Goal: Check status: Check status

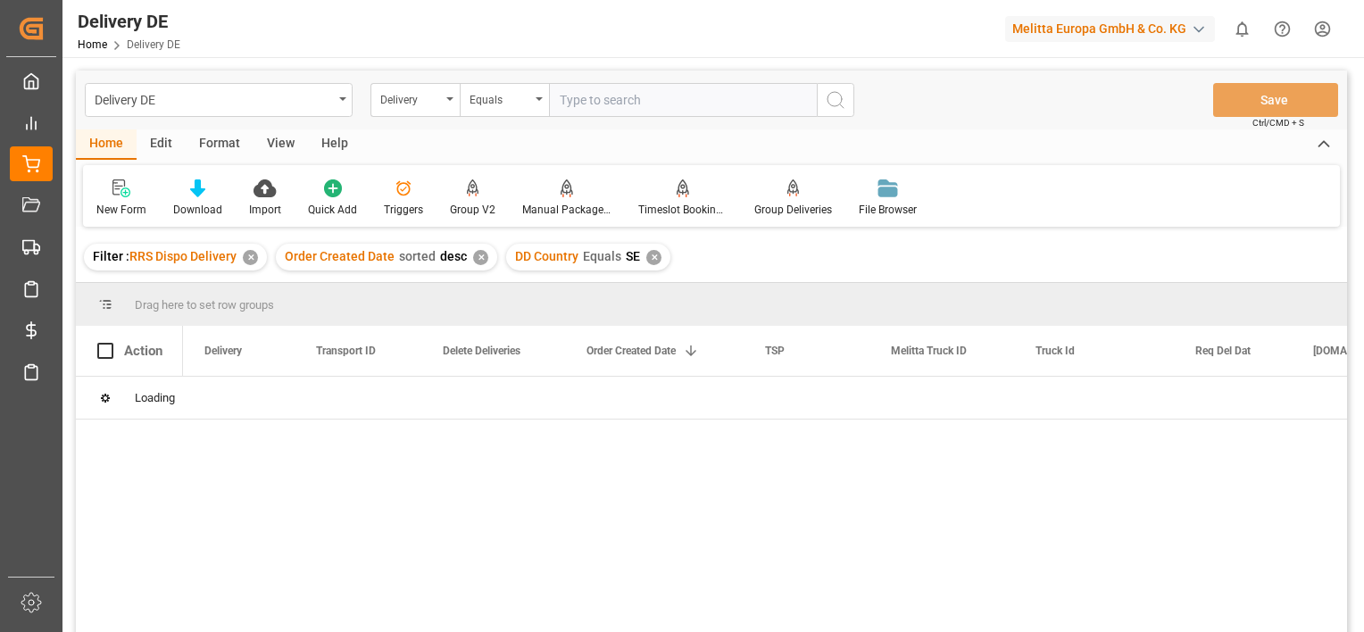
click at [249, 258] on div "✕" at bounding box center [250, 257] width 15 height 15
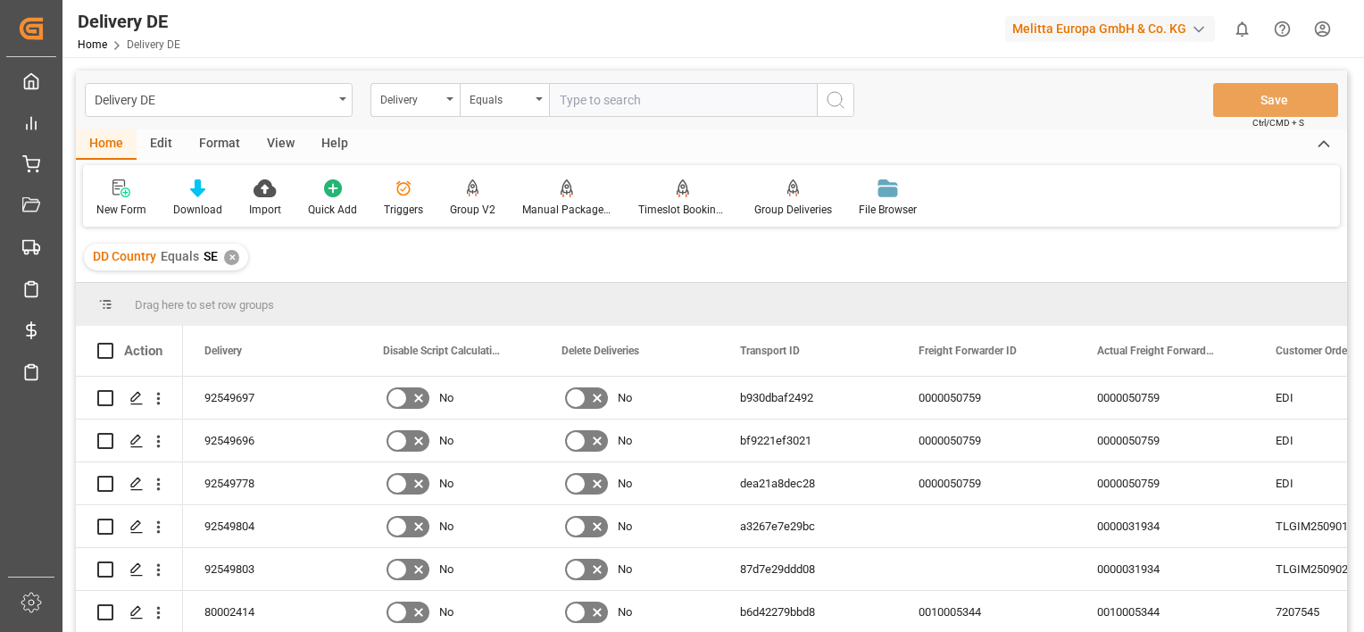
click at [650, 104] on input "text" at bounding box center [683, 100] width 268 height 34
paste input "92550135"
type input "92550135"
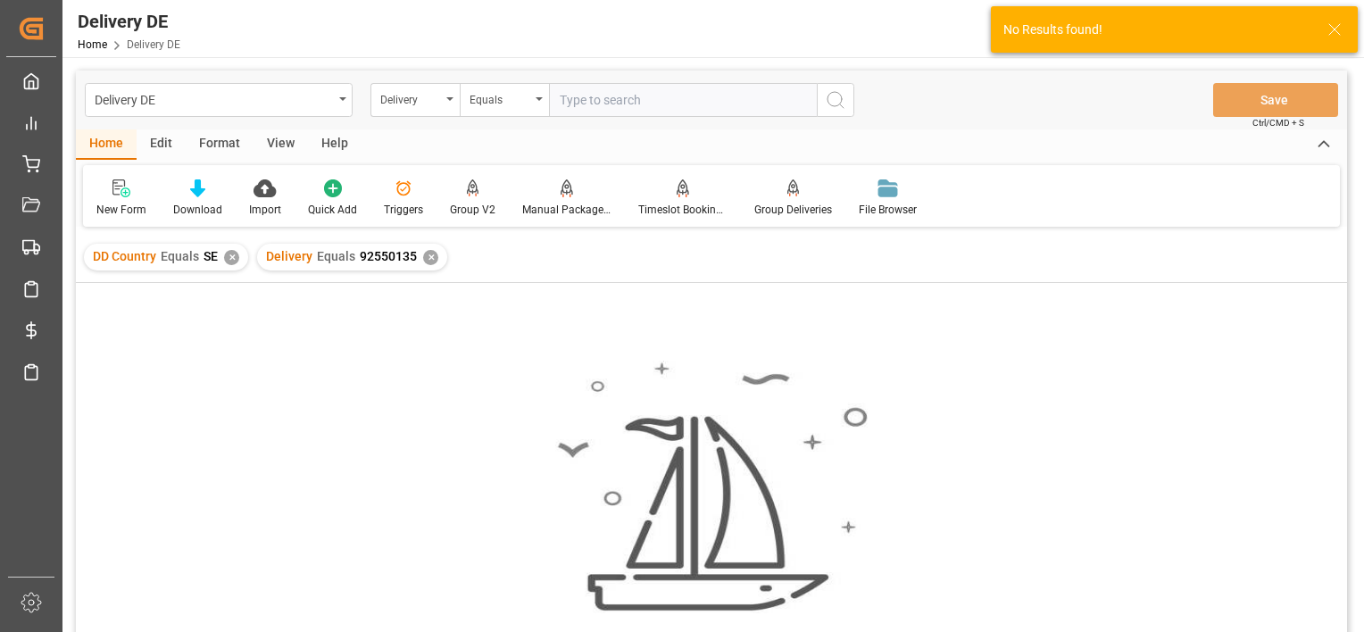
click at [226, 257] on div "✕" at bounding box center [231, 257] width 15 height 15
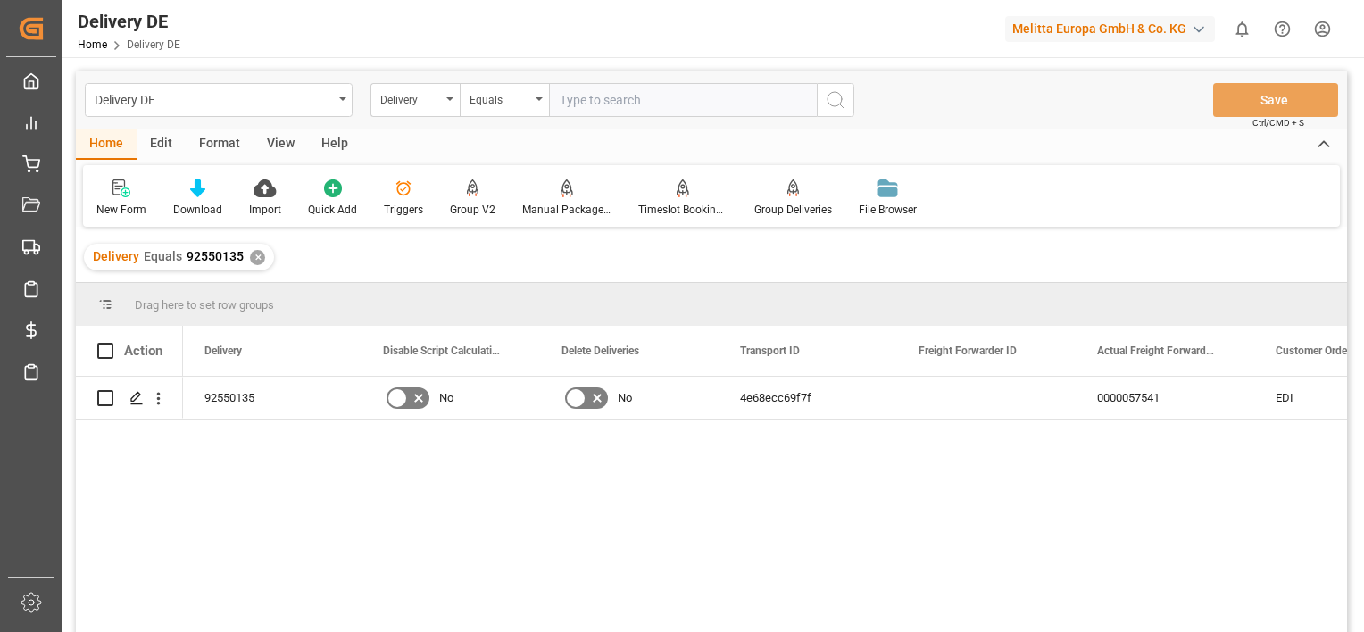
click at [668, 93] on input "text" at bounding box center [683, 100] width 268 height 34
type input "92550136"
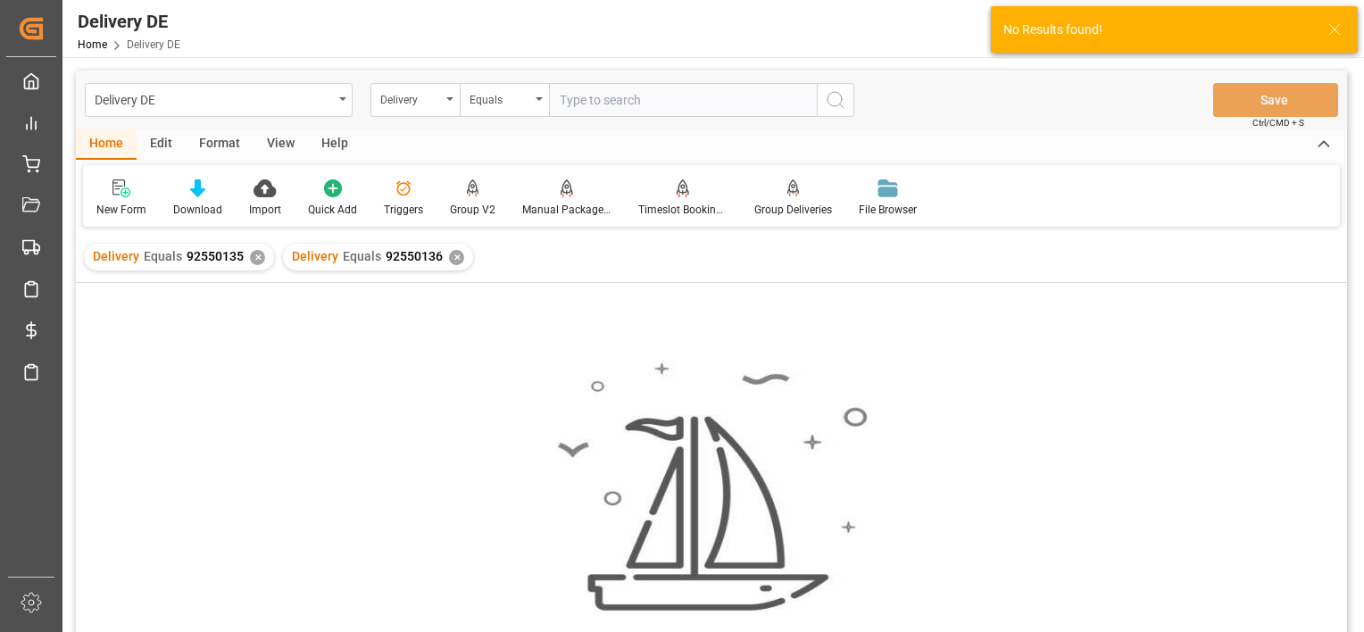
click at [252, 258] on div "✕" at bounding box center [257, 257] width 15 height 15
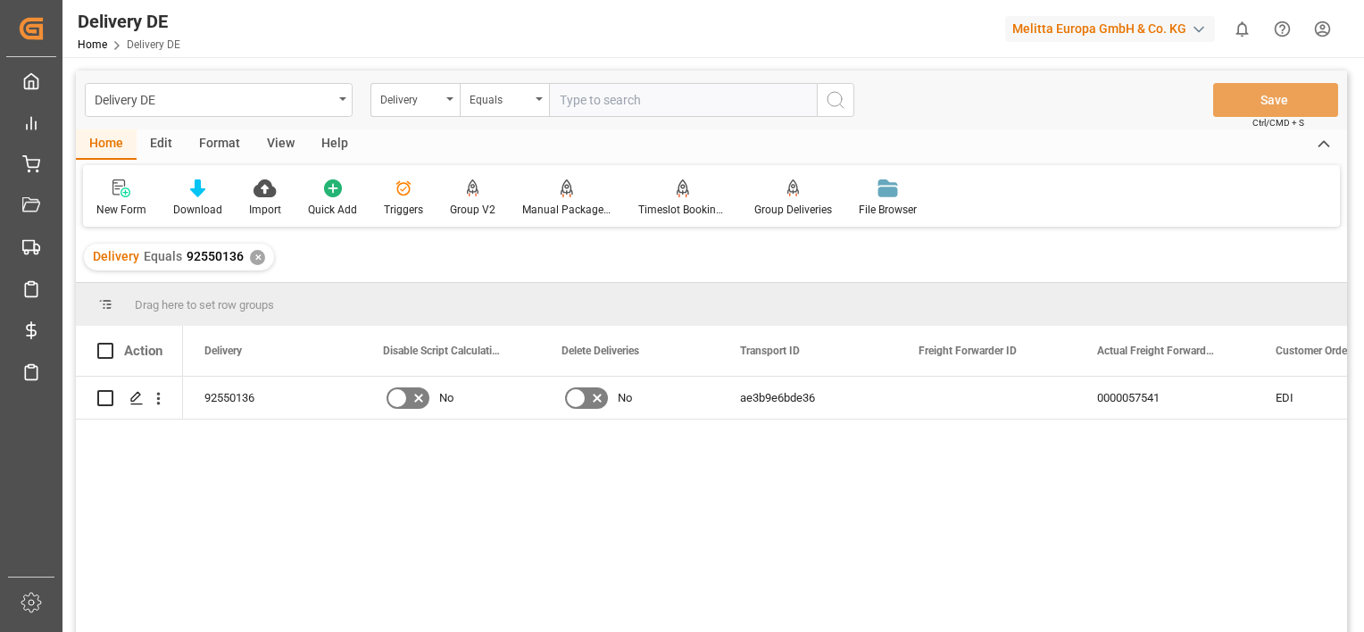
click at [253, 253] on div "✕" at bounding box center [257, 257] width 15 height 15
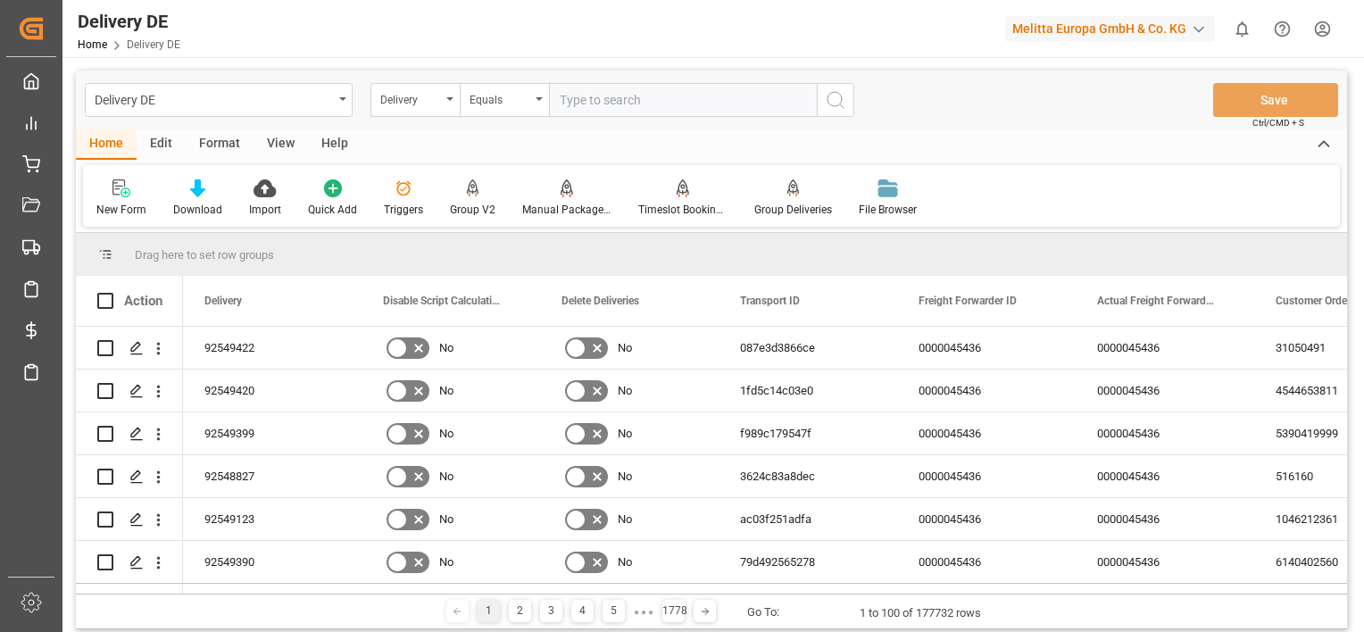
paste input "92550158"
type input "92550158"
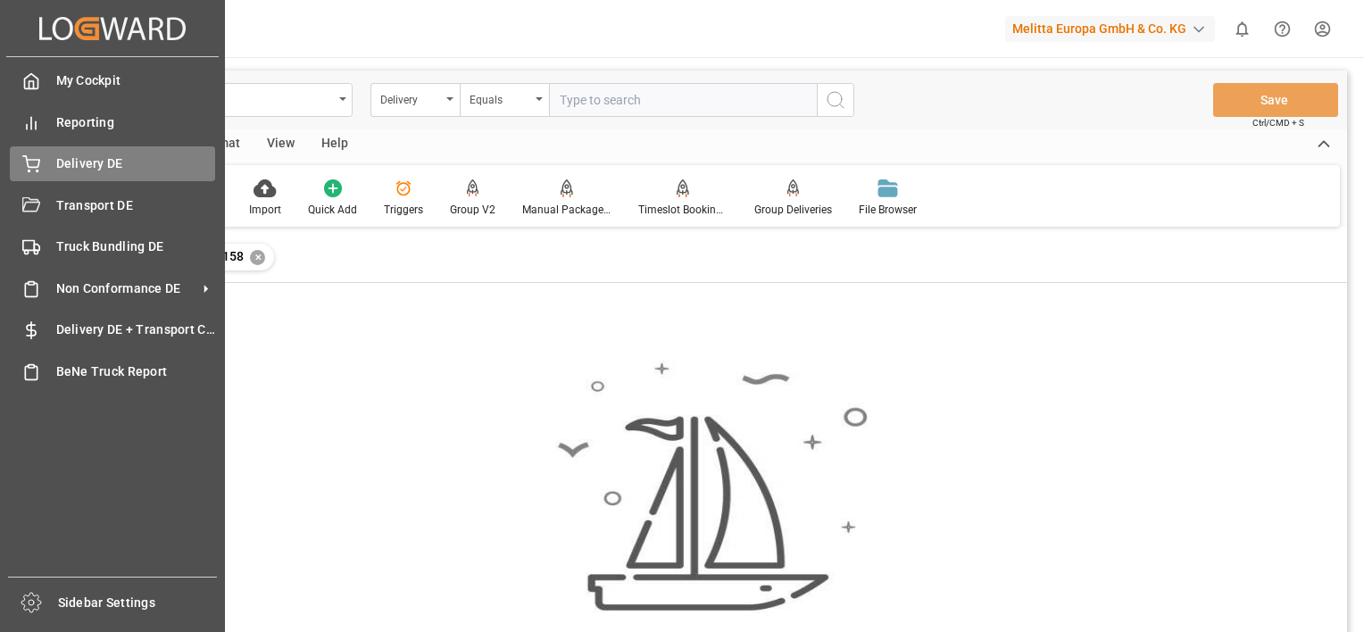
click at [88, 157] on span "Delivery DE" at bounding box center [136, 163] width 160 height 19
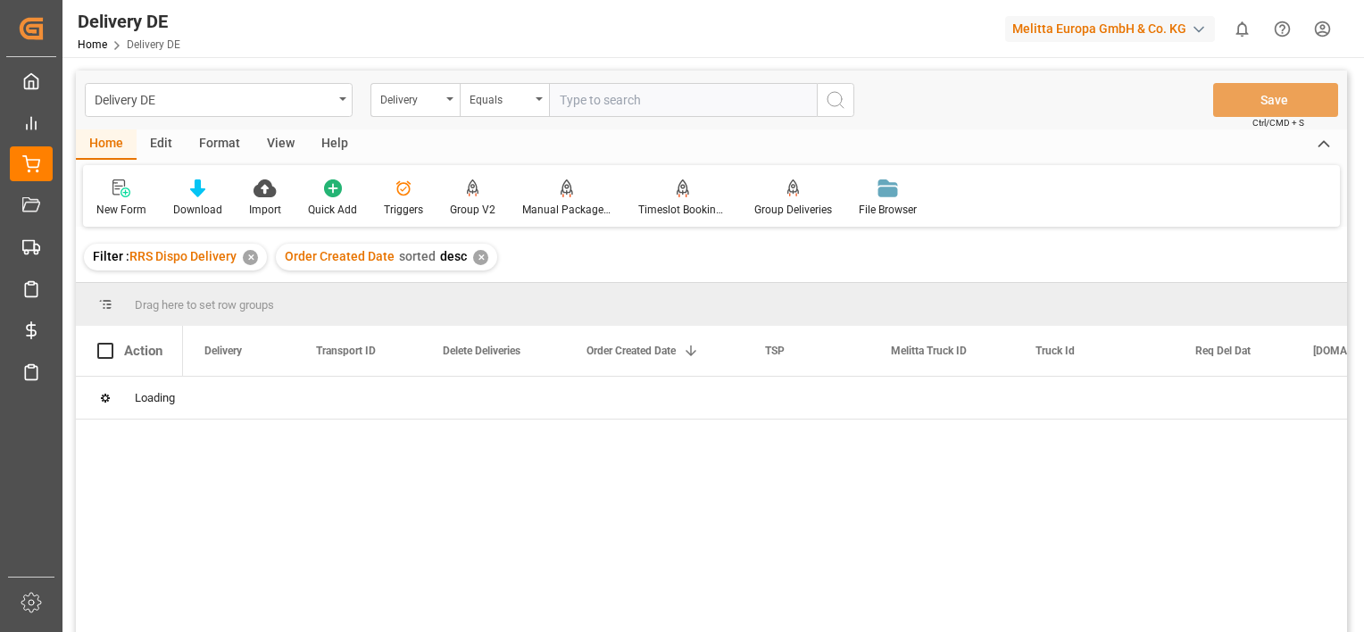
click at [478, 257] on div "✕" at bounding box center [480, 257] width 15 height 15
click at [250, 261] on div "✕" at bounding box center [250, 257] width 15 height 15
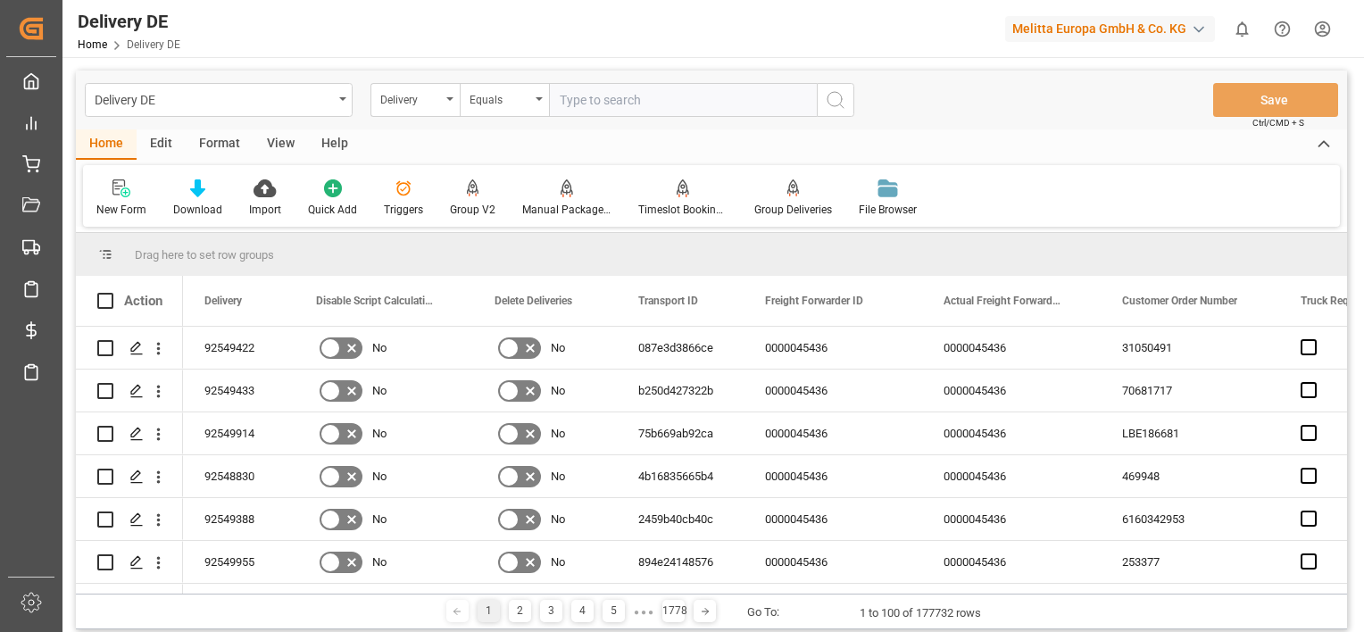
click at [665, 99] on input "text" at bounding box center [683, 100] width 268 height 34
paste input "92550158"
type input "92550158"
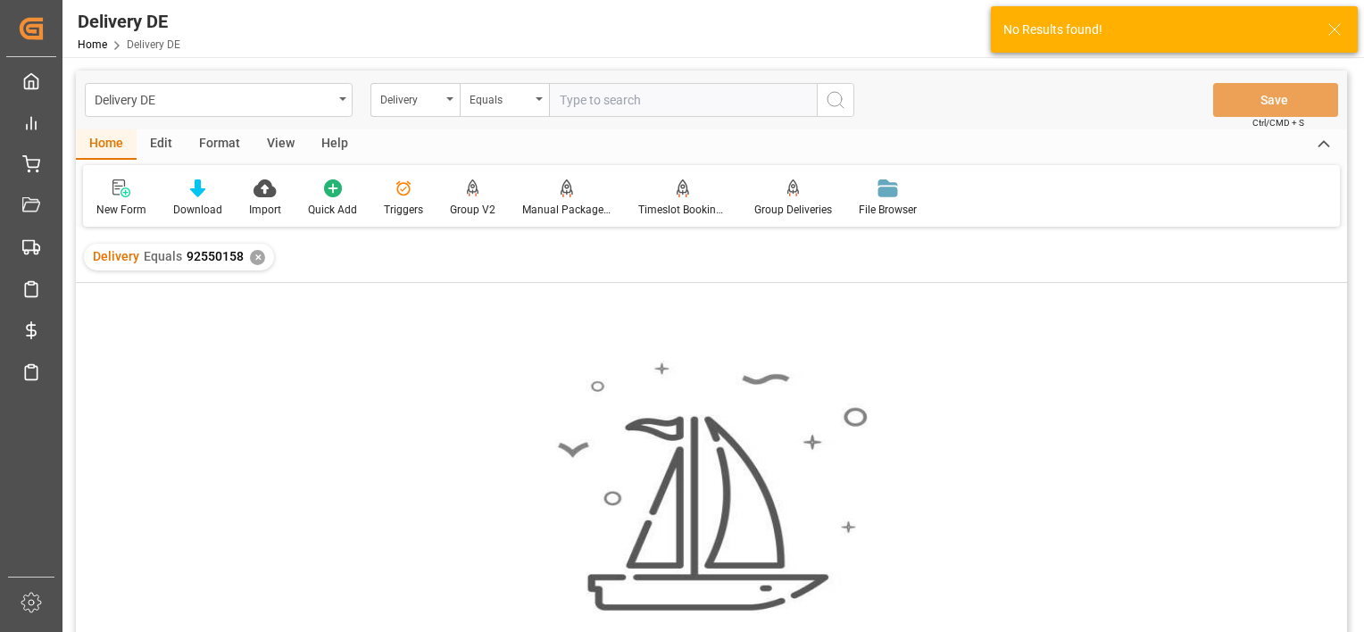
click at [255, 253] on div "✕" at bounding box center [257, 257] width 15 height 15
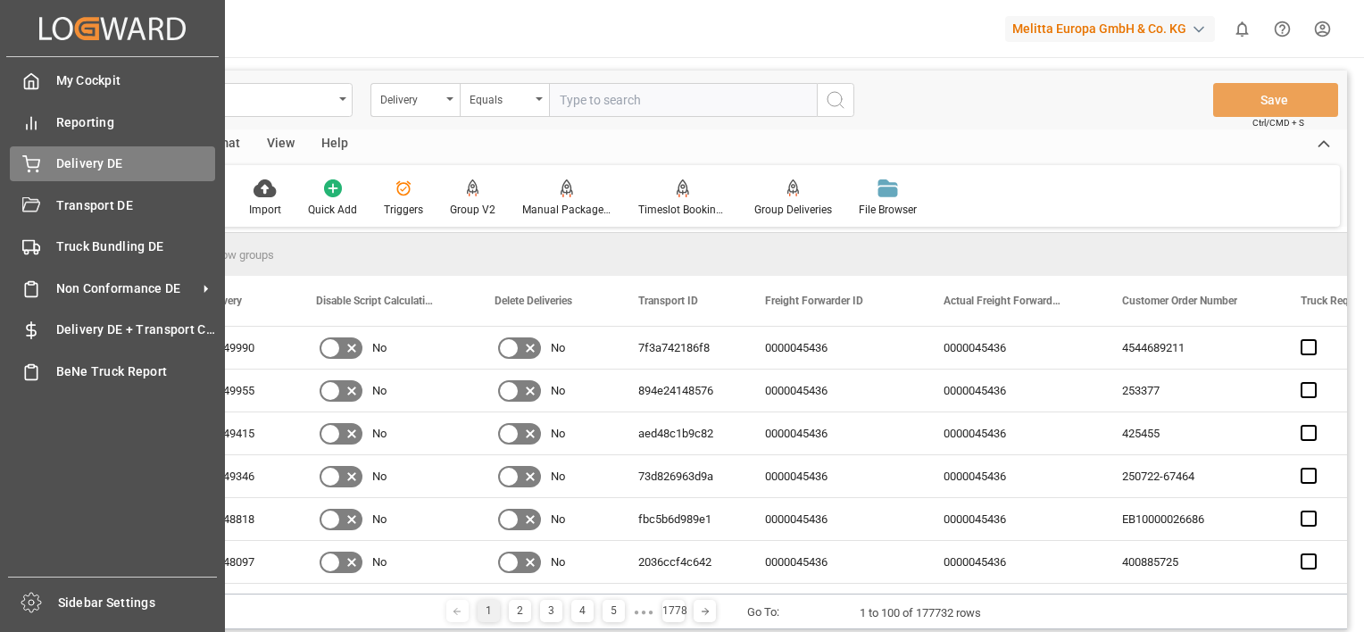
click at [32, 150] on div "Delivery DE Delivery DE" at bounding box center [112, 163] width 205 height 35
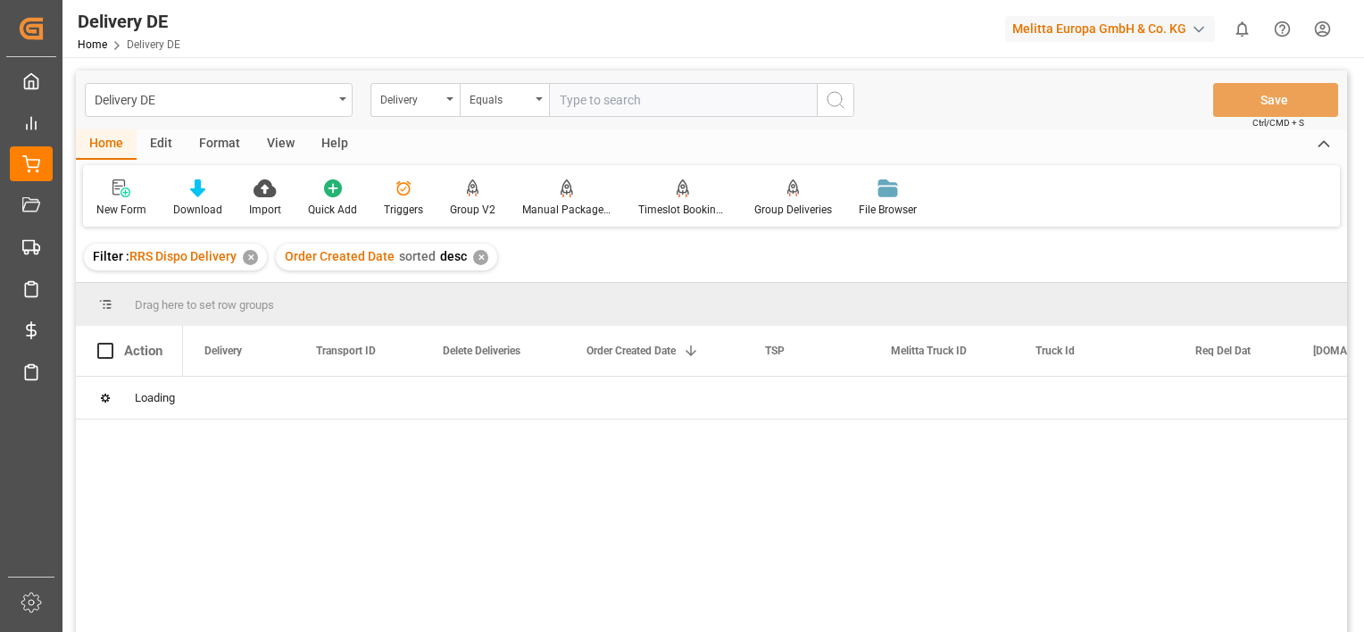
click at [245, 253] on div "✕" at bounding box center [250, 257] width 15 height 15
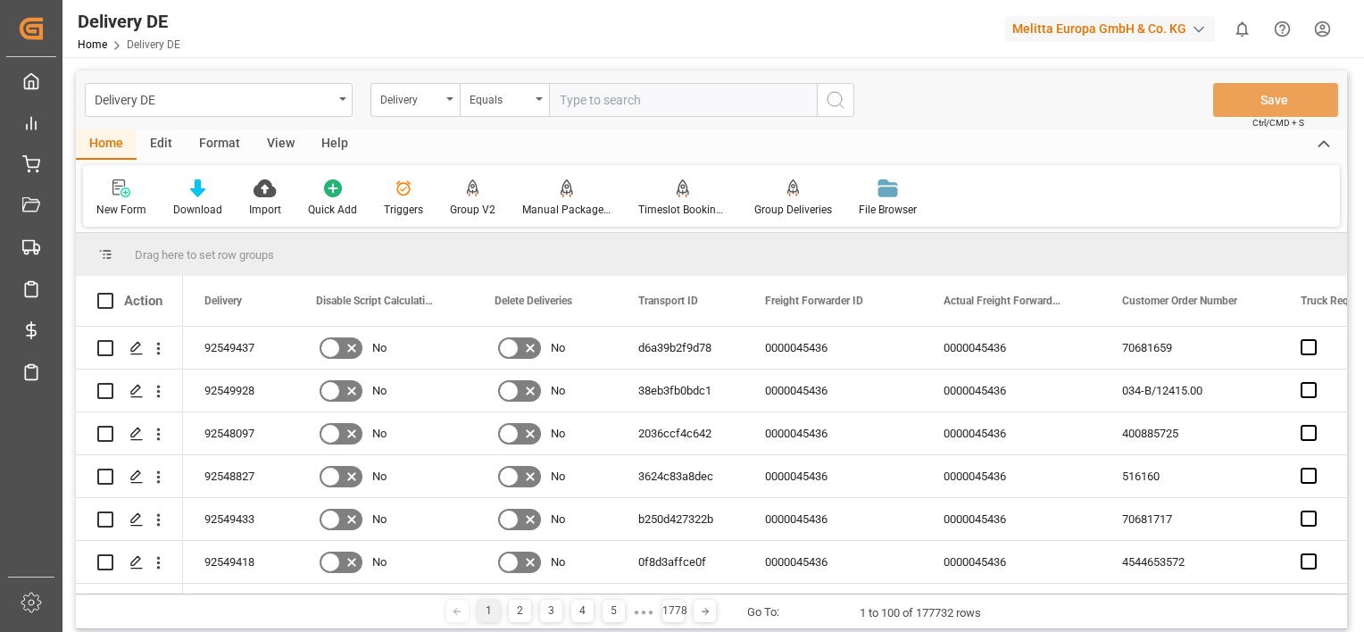
click at [638, 96] on input "text" at bounding box center [683, 100] width 268 height 34
paste input "92550158"
type input "92550158"
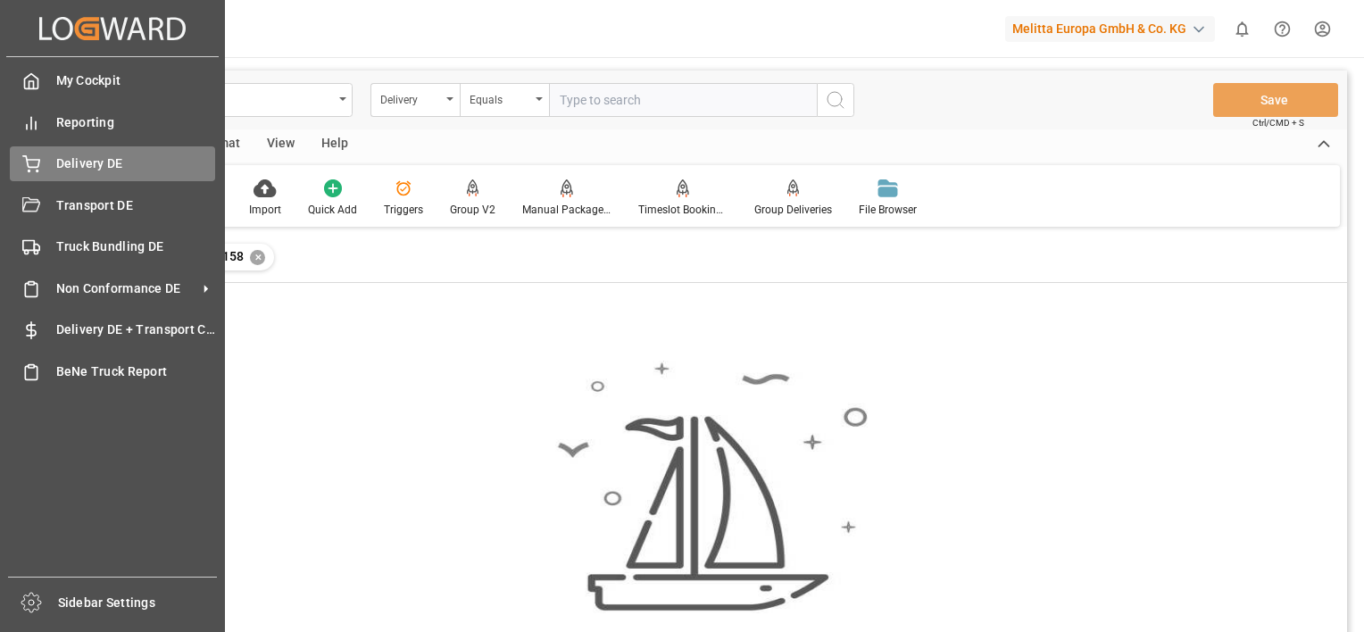
click at [84, 158] on span "Delivery DE" at bounding box center [136, 163] width 160 height 19
